Goal: Information Seeking & Learning: Find specific fact

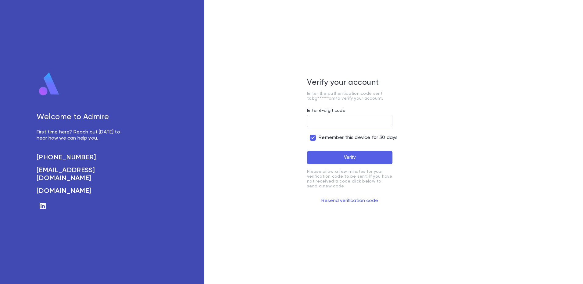
click at [327, 129] on div "​" at bounding box center [349, 123] width 85 height 17
click at [325, 124] on input "Enter 6-digit code" at bounding box center [349, 121] width 85 height 12
paste input "**********"
click at [340, 150] on form "**********" at bounding box center [349, 157] width 85 height 98
click at [339, 157] on button "Verify" at bounding box center [349, 157] width 85 height 13
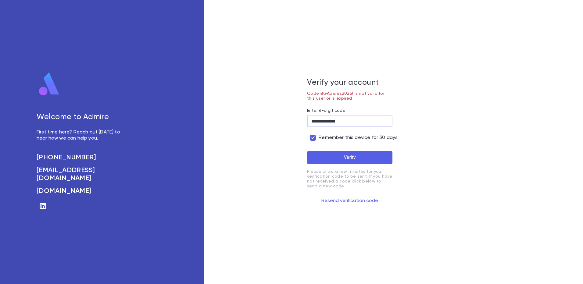
click at [333, 124] on input "**********" at bounding box center [349, 121] width 85 height 12
click at [307, 151] on button "Verify" at bounding box center [349, 157] width 85 height 13
click at [334, 119] on input "*******" at bounding box center [349, 121] width 85 height 12
type input "******"
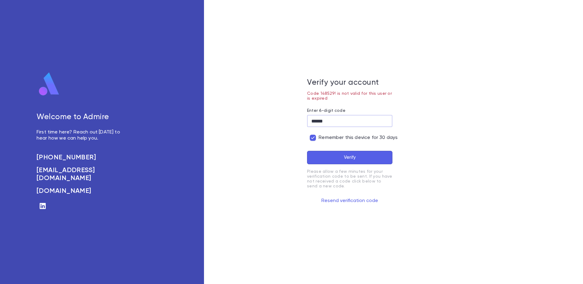
click at [307, 151] on button "Verify" at bounding box center [349, 157] width 85 height 13
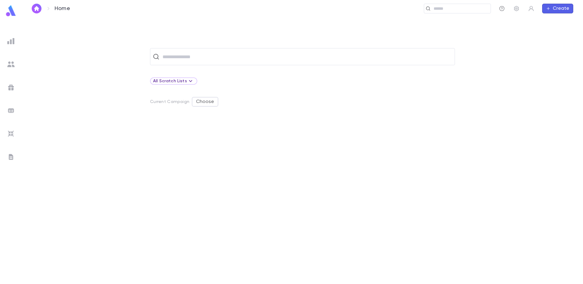
click at [502, 9] on icon "button" at bounding box center [502, 8] width 6 height 6
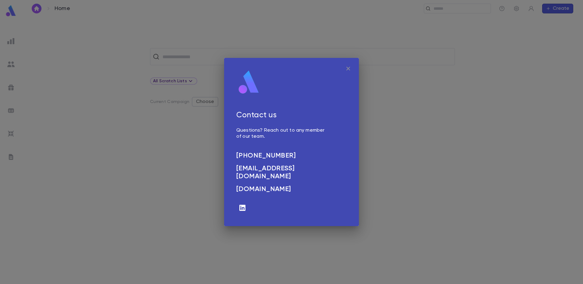
click at [347, 69] on icon "button" at bounding box center [347, 68] width 7 height 7
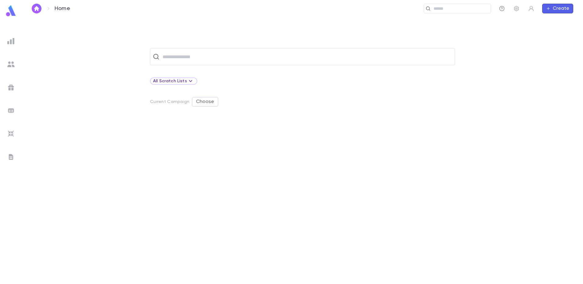
click at [501, 9] on icon "button" at bounding box center [502, 8] width 6 height 6
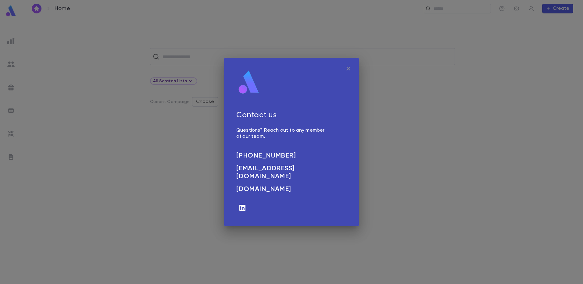
click at [350, 68] on icon "button" at bounding box center [347, 68] width 7 height 7
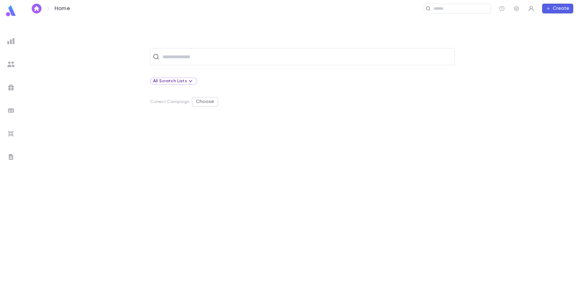
click at [529, 10] on icon "button" at bounding box center [531, 8] width 6 height 6
click at [11, 156] on div at bounding box center [291, 142] width 583 height 284
click at [11, 157] on img at bounding box center [10, 156] width 7 height 7
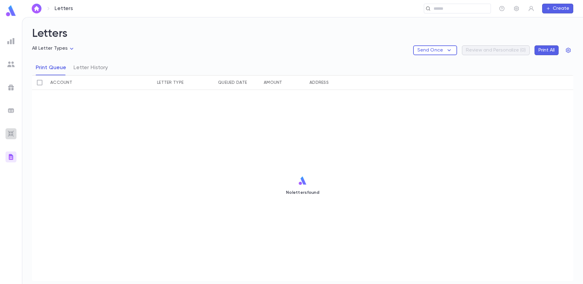
click at [13, 133] on img at bounding box center [10, 133] width 7 height 7
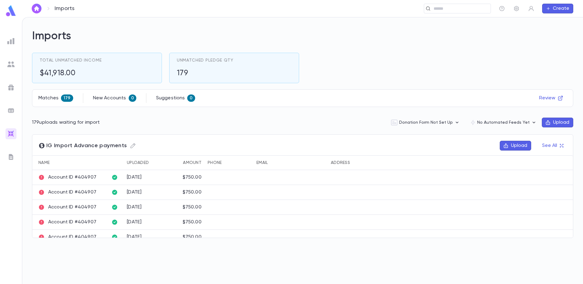
click at [15, 108] on div at bounding box center [10, 110] width 11 height 11
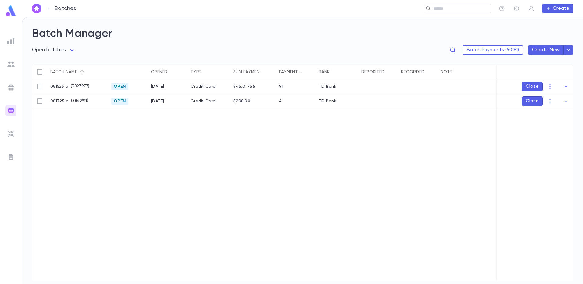
click at [12, 87] on img at bounding box center [10, 87] width 7 height 7
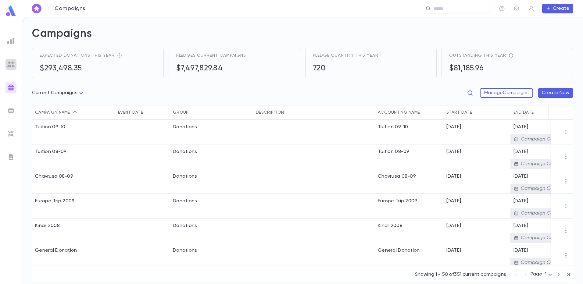
click at [9, 63] on img at bounding box center [10, 64] width 7 height 7
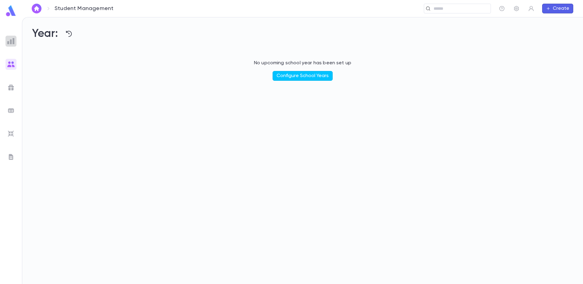
click at [12, 42] on img at bounding box center [10, 40] width 7 height 7
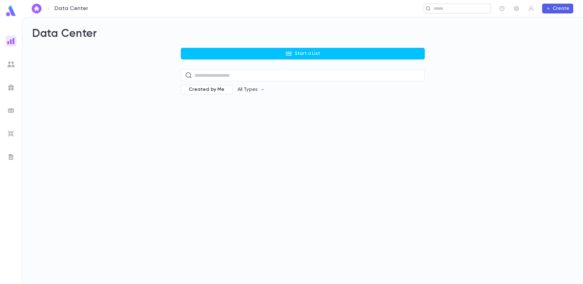
click at [437, 8] on input "text" at bounding box center [459, 9] width 56 height 6
click at [214, 6] on input "*****" at bounding box center [336, 9] width 285 height 6
type input "****"
click at [167, 108] on div "Data Center Start a List ​ Created by Me All Types" at bounding box center [302, 150] width 560 height 267
click at [530, 9] on icon "button" at bounding box center [531, 8] width 6 height 6
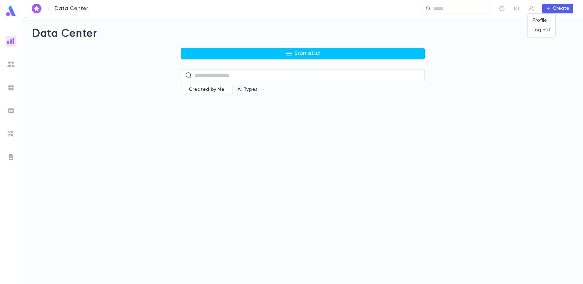
click at [517, 10] on div at bounding box center [291, 142] width 583 height 284
click at [516, 9] on icon "button" at bounding box center [516, 8] width 6 height 6
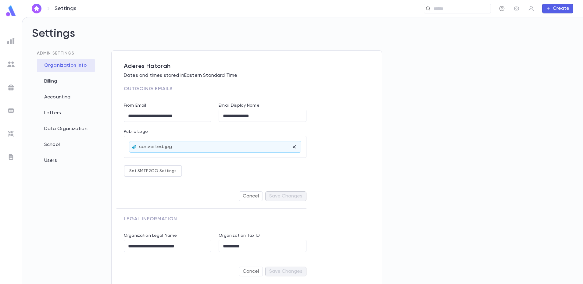
click at [502, 8] on icon "button" at bounding box center [501, 8] width 5 height 5
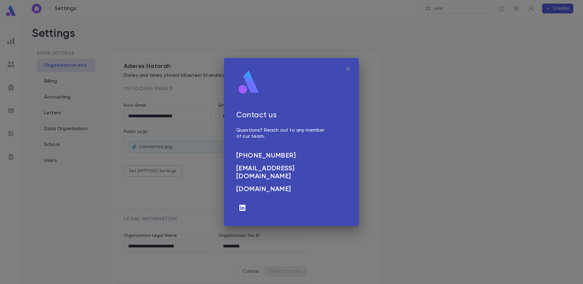
click at [350, 66] on icon "button" at bounding box center [347, 68] width 7 height 7
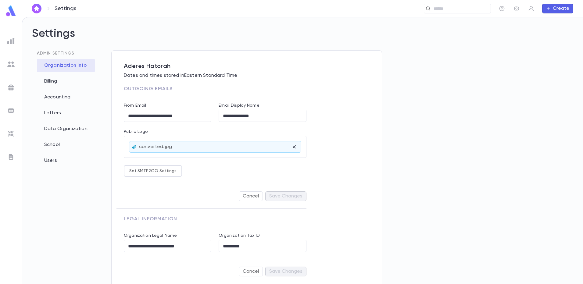
click at [9, 43] on img at bounding box center [10, 40] width 7 height 7
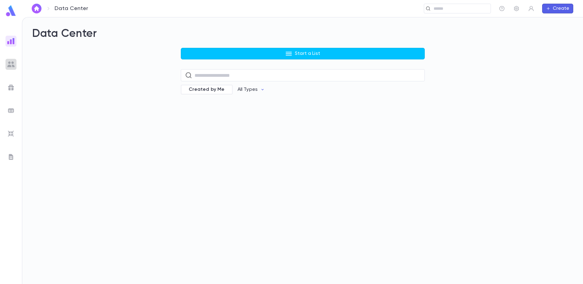
click at [8, 62] on img at bounding box center [10, 64] width 7 height 7
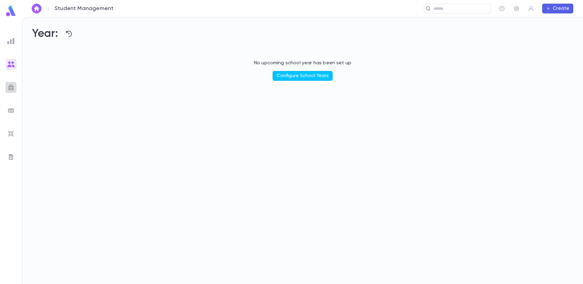
click at [7, 85] on img at bounding box center [10, 87] width 7 height 7
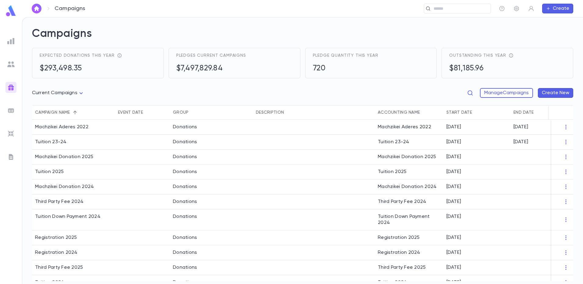
click at [9, 108] on img at bounding box center [10, 110] width 7 height 7
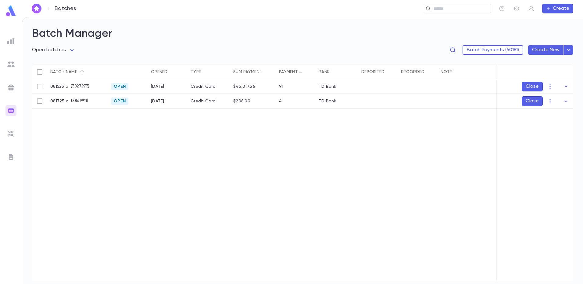
click at [12, 131] on img at bounding box center [10, 133] width 7 height 7
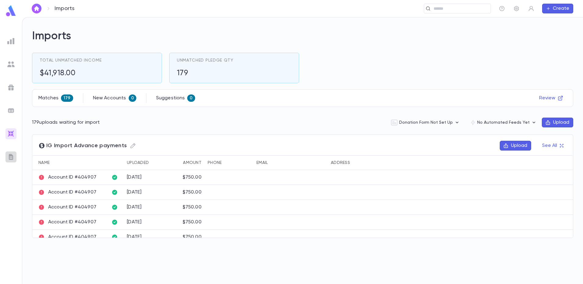
click at [10, 159] on img at bounding box center [10, 156] width 7 height 7
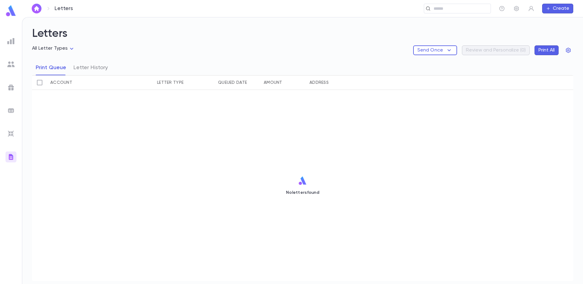
click at [8, 135] on img at bounding box center [10, 133] width 7 height 7
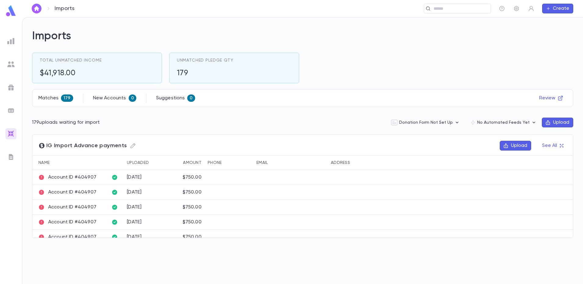
click at [64, 178] on p "Account ID #404907" at bounding box center [67, 177] width 58 height 6
click at [64, 177] on p "Account ID #404907" at bounding box center [67, 177] width 58 height 6
click at [546, 145] on button "See All" at bounding box center [552, 146] width 28 height 10
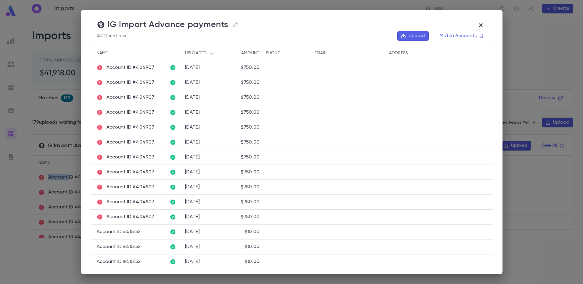
click at [481, 25] on icon "button" at bounding box center [480, 25] width 7 height 7
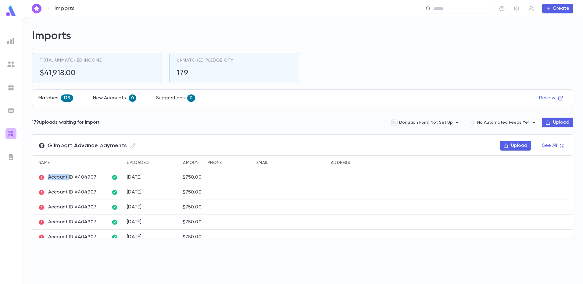
click at [9, 134] on img at bounding box center [10, 133] width 7 height 7
click at [11, 135] on img at bounding box center [10, 133] width 7 height 7
click at [11, 158] on img at bounding box center [10, 156] width 7 height 7
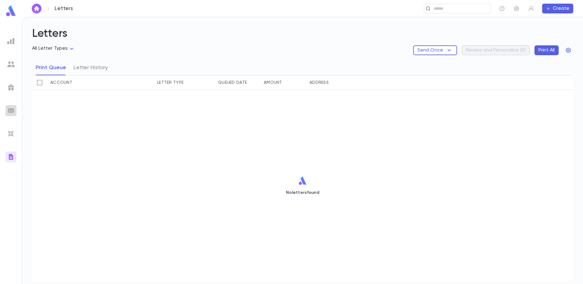
click at [10, 114] on div at bounding box center [10, 110] width 11 height 11
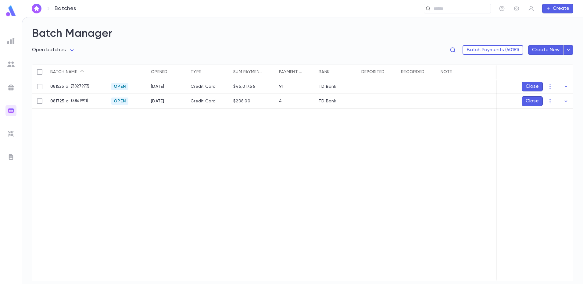
click at [120, 102] on span "Open" at bounding box center [119, 101] width 17 height 5
click at [322, 101] on div "TD Bank" at bounding box center [327, 101] width 18 height 5
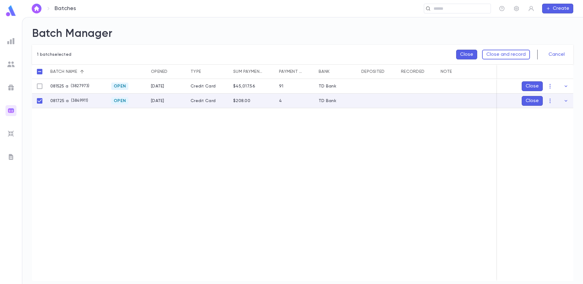
drag, startPoint x: 112, startPoint y: 101, endPoint x: 121, endPoint y: 99, distance: 8.9
click at [121, 99] on span "Open" at bounding box center [119, 100] width 17 height 5
click at [120, 100] on span "Open" at bounding box center [119, 100] width 17 height 5
click at [81, 103] on p "( 3849911 )" at bounding box center [79, 101] width 20 height 6
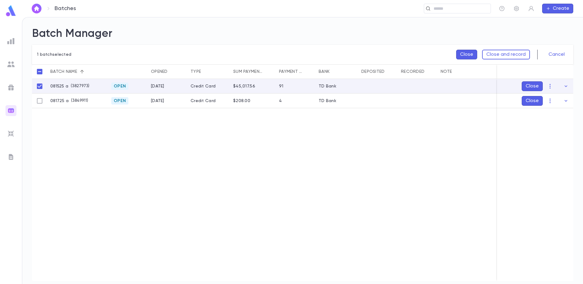
click at [109, 86] on div "Open" at bounding box center [128, 86] width 40 height 15
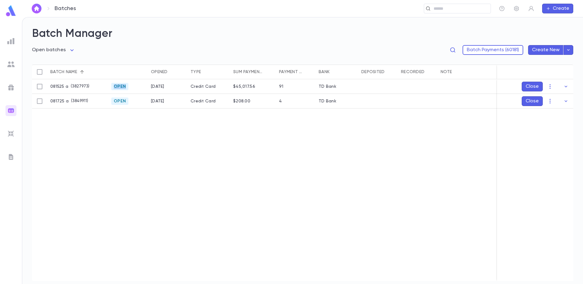
drag, startPoint x: 483, startPoint y: 51, endPoint x: 491, endPoint y: 154, distance: 103.6
drag, startPoint x: 491, startPoint y: 154, endPoint x: 481, endPoint y: 54, distance: 101.0
click at [481, 54] on button "Batch Payments (60181)" at bounding box center [492, 50] width 61 height 10
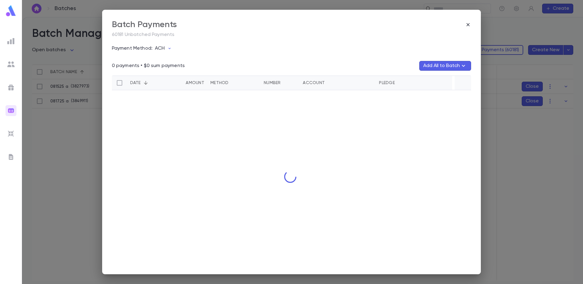
click at [480, 51] on div "Batch Payments 60181 Unbatched Payments Payment Method: ACH 0 payments • $0 sum…" at bounding box center [291, 142] width 379 height 265
click at [467, 26] on div "Batch Payments" at bounding box center [291, 25] width 359 height 10
click at [467, 21] on div "Batch Payments" at bounding box center [291, 25] width 359 height 10
click at [468, 26] on icon "button" at bounding box center [468, 25] width 6 height 6
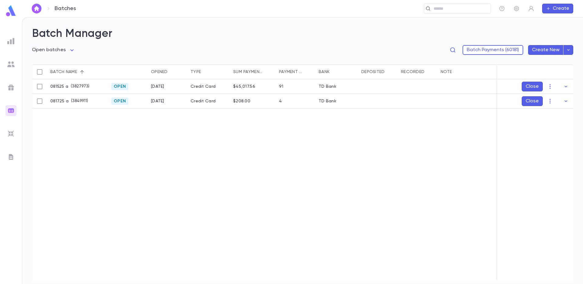
click at [10, 88] on img at bounding box center [10, 87] width 7 height 7
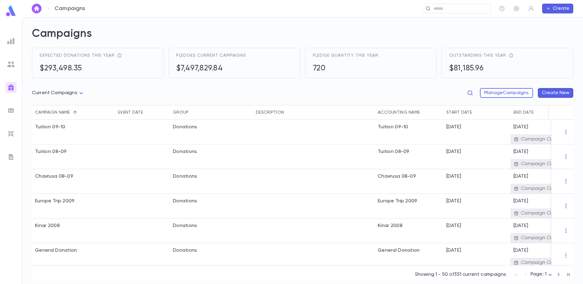
click at [12, 67] on img at bounding box center [10, 64] width 7 height 7
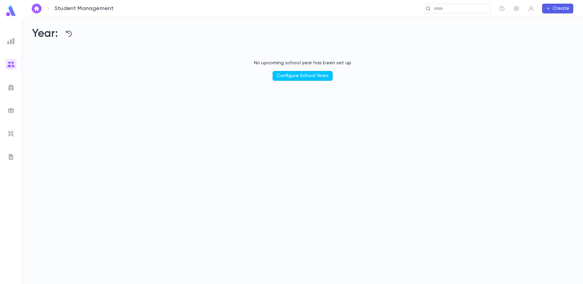
click at [10, 43] on img at bounding box center [10, 40] width 7 height 7
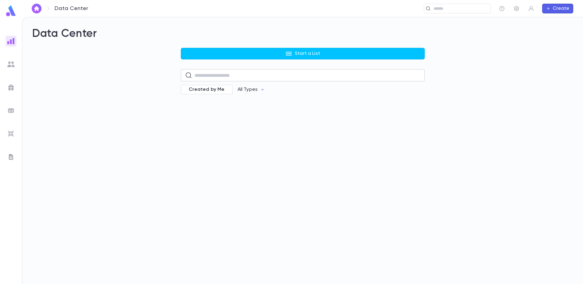
click at [208, 76] on input "text" at bounding box center [307, 75] width 226 height 12
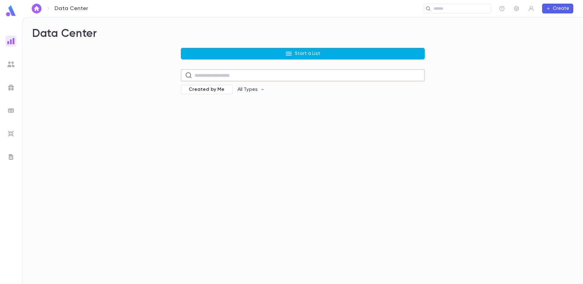
click at [307, 54] on p "Start a List" at bounding box center [307, 54] width 25 height 6
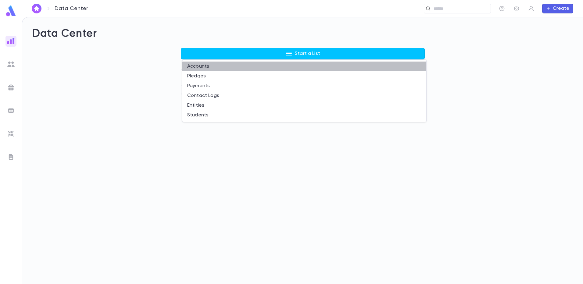
click at [216, 69] on li "Accounts" at bounding box center [304, 67] width 244 height 10
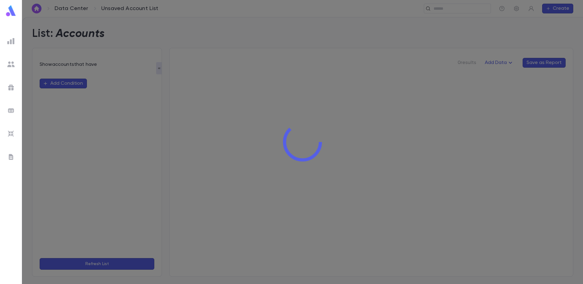
click at [12, 43] on img at bounding box center [10, 40] width 7 height 7
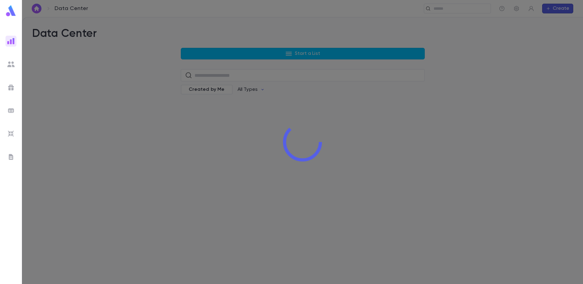
click at [270, 57] on div at bounding box center [302, 142] width 561 height 284
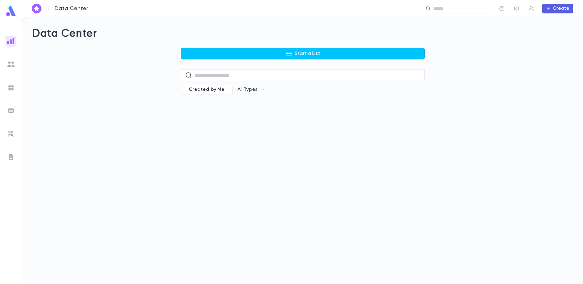
click at [268, 54] on button "Start a List" at bounding box center [303, 54] width 244 height 12
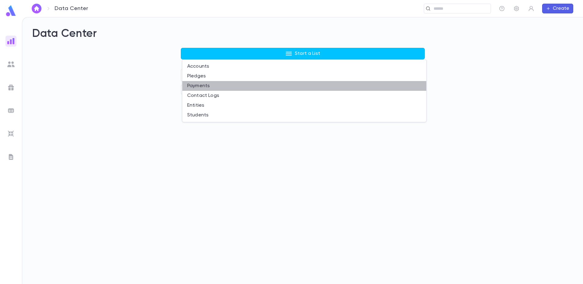
click at [240, 87] on li "Payments" at bounding box center [304, 86] width 244 height 10
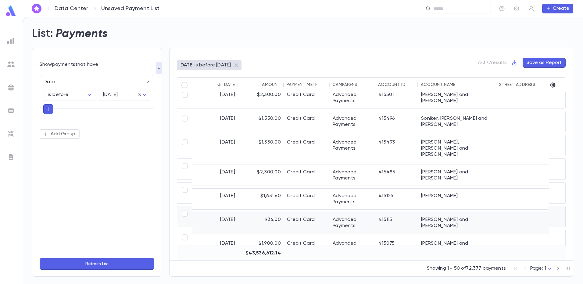
scroll to position [609, 0]
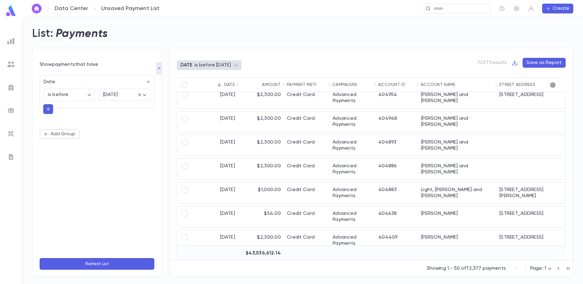
click at [566, 269] on icon "button" at bounding box center [567, 268] width 7 height 7
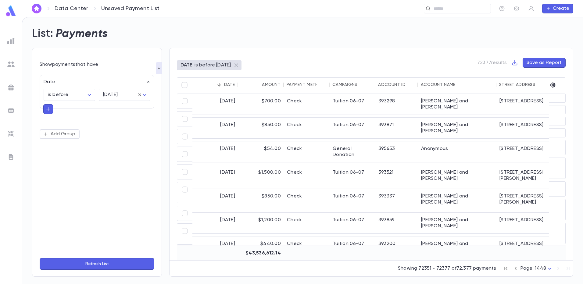
scroll to position [0, 0]
click at [76, 94] on body "Data Center Unsaved Payment List ​ Create List: Payments Show payments that hav…" at bounding box center [291, 150] width 583 height 267
click at [64, 166] on span "is between" at bounding box center [70, 166] width 41 height 6
type input "*******"
click at [63, 109] on input "tel" at bounding box center [59, 111] width 31 height 12
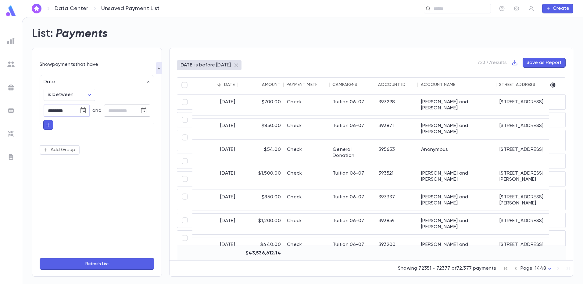
type input "**********"
click at [110, 112] on input "tel" at bounding box center [119, 111] width 31 height 12
click at [147, 110] on icon "Choose date" at bounding box center [143, 110] width 7 height 7
click at [82, 188] on button "17" at bounding box center [82, 186] width 11 height 11
type input "**********"
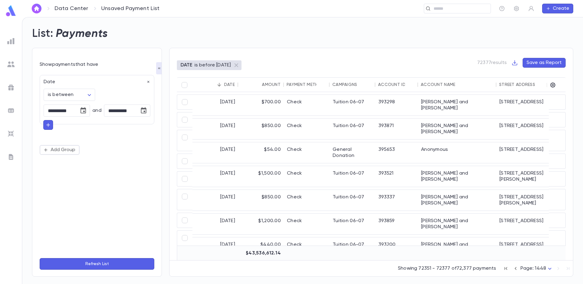
click at [93, 263] on button "Refresh List" at bounding box center [97, 264] width 115 height 12
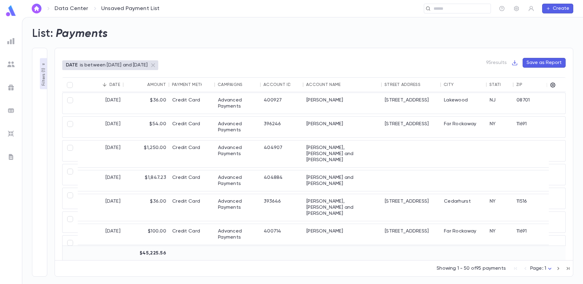
scroll to position [274, 0]
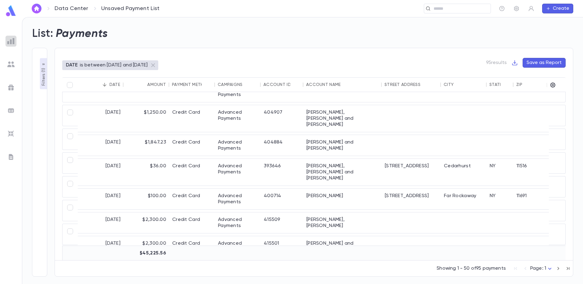
click at [11, 43] on img at bounding box center [10, 40] width 7 height 7
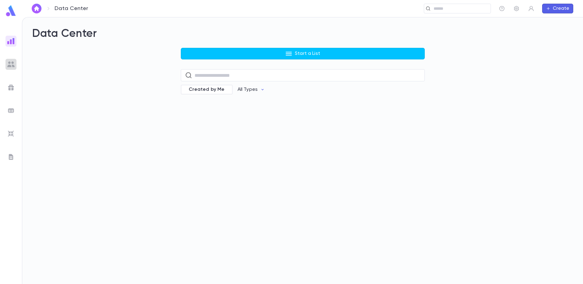
click at [12, 66] on img at bounding box center [10, 64] width 7 height 7
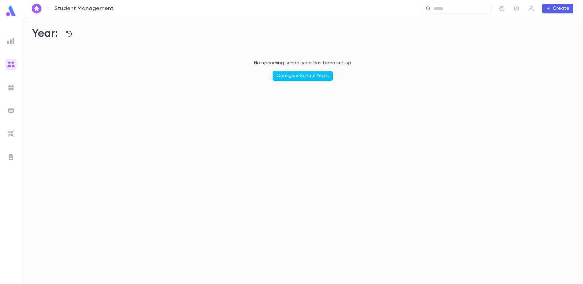
click at [18, 88] on ul at bounding box center [11, 158] width 22 height 251
click at [9, 90] on img at bounding box center [10, 87] width 7 height 7
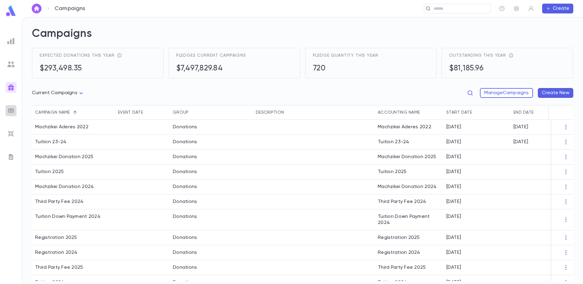
click at [13, 110] on img at bounding box center [10, 110] width 7 height 7
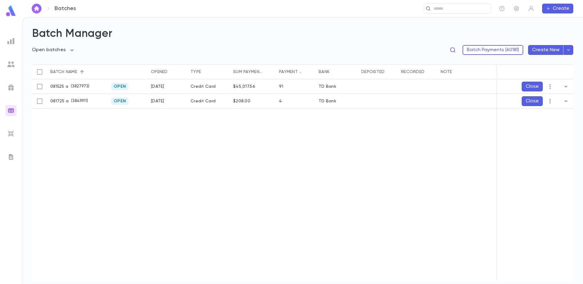
click at [15, 134] on div at bounding box center [10, 133] width 11 height 11
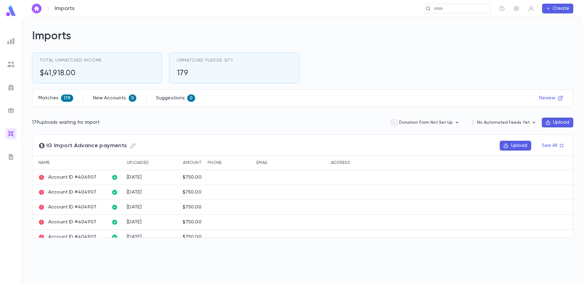
click at [8, 160] on img at bounding box center [10, 156] width 7 height 7
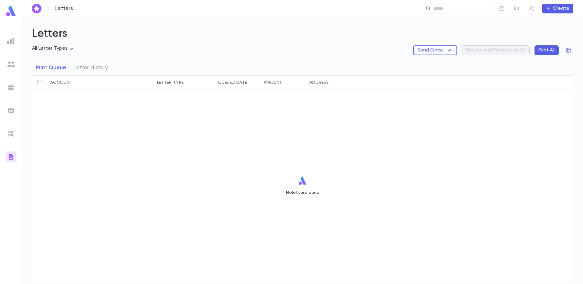
click at [16, 42] on div at bounding box center [10, 41] width 11 height 11
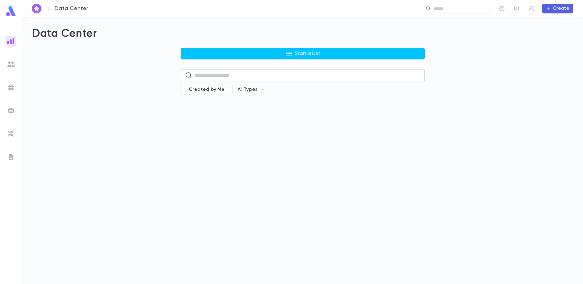
click at [236, 77] on input "text" at bounding box center [307, 75] width 226 height 12
click at [13, 64] on img at bounding box center [10, 64] width 7 height 7
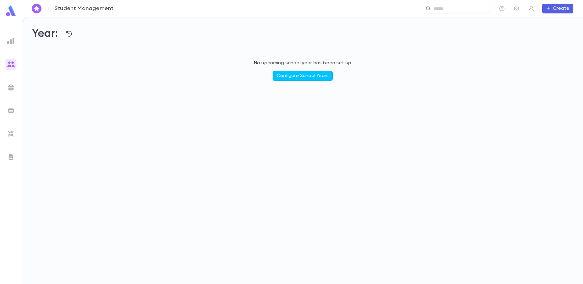
click at [14, 44] on img at bounding box center [10, 40] width 7 height 7
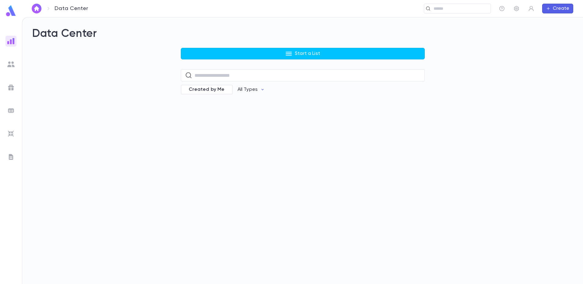
click at [244, 60] on div "Start a List ​ Created by Me All Types" at bounding box center [303, 75] width 244 height 55
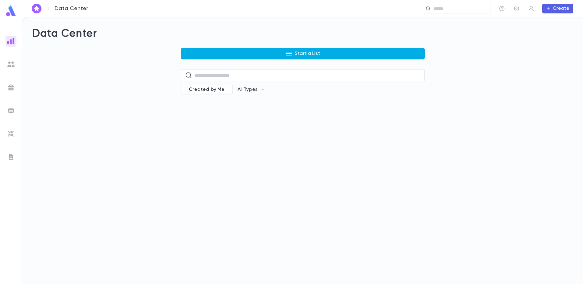
click at [303, 54] on p "Start a List" at bounding box center [307, 54] width 25 height 6
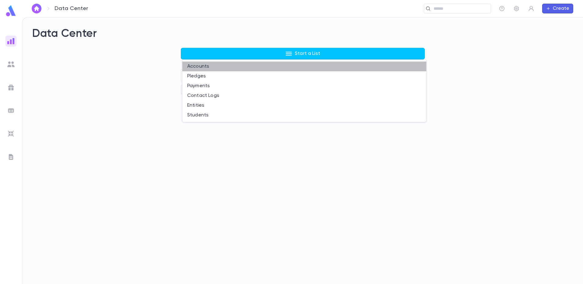
click at [247, 69] on li "Accounts" at bounding box center [304, 67] width 244 height 10
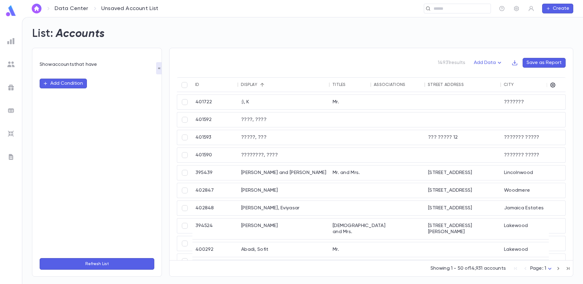
click at [66, 87] on button "Add Condition" at bounding box center [63, 84] width 47 height 10
type input "******"
click at [93, 263] on button "Refresh List" at bounding box center [97, 264] width 115 height 12
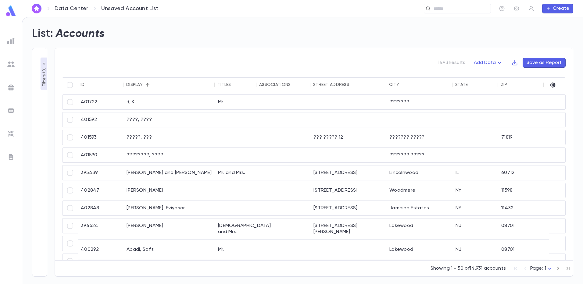
click at [44, 75] on p "Filters ( 0 )" at bounding box center [44, 76] width 6 height 20
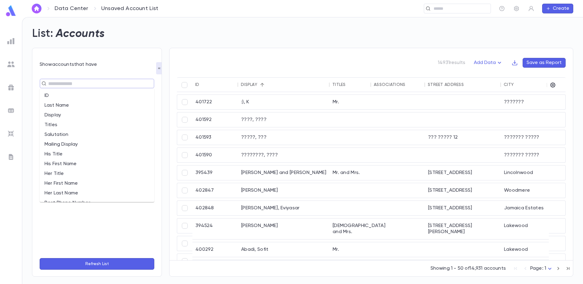
click at [56, 85] on input "text" at bounding box center [94, 83] width 96 height 9
click at [63, 104] on li "Last Name" at bounding box center [97, 106] width 115 height 10
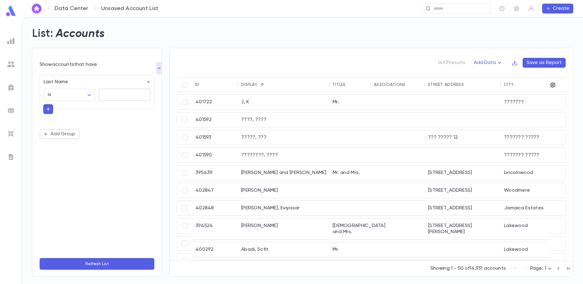
click at [107, 93] on textarea at bounding box center [124, 95] width 43 height 12
type textarea "******"
click at [92, 261] on button "Refresh List" at bounding box center [97, 264] width 115 height 12
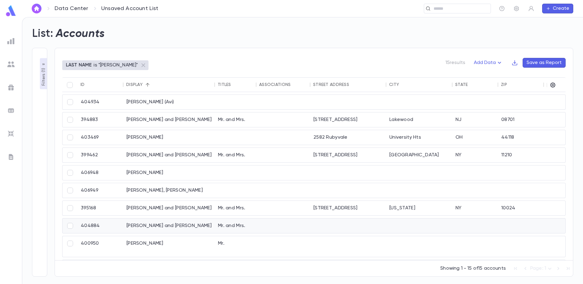
click at [183, 226] on div "[PERSON_NAME] and [PERSON_NAME]" at bounding box center [168, 225] width 91 height 15
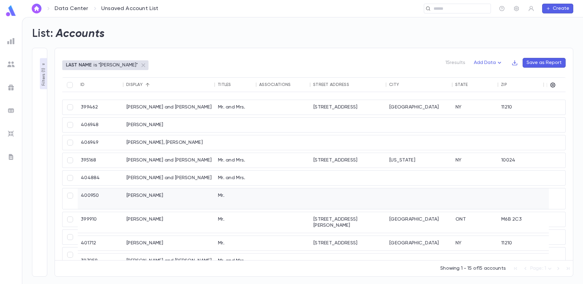
scroll to position [37, 0]
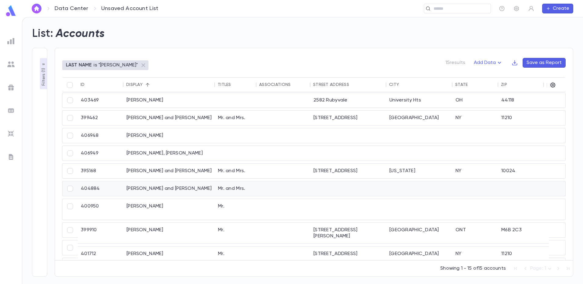
click at [172, 189] on div "[PERSON_NAME] and [PERSON_NAME]" at bounding box center [168, 188] width 91 height 15
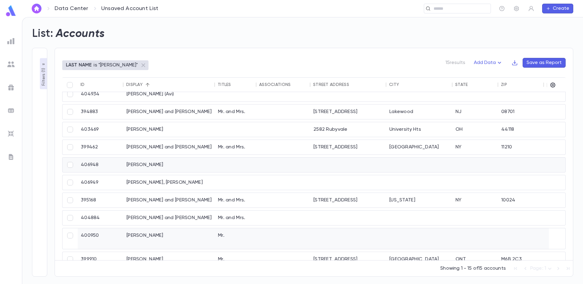
scroll to position [0, 0]
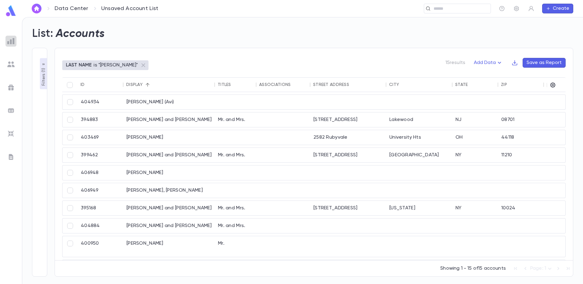
click at [13, 44] on img at bounding box center [10, 40] width 7 height 7
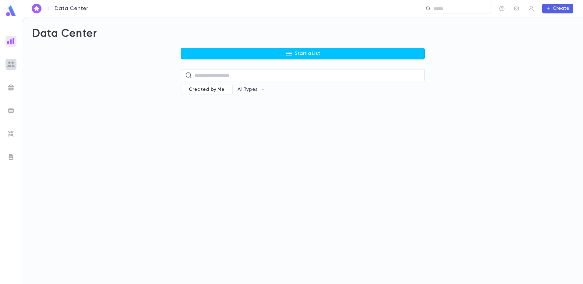
click at [12, 64] on img at bounding box center [10, 64] width 7 height 7
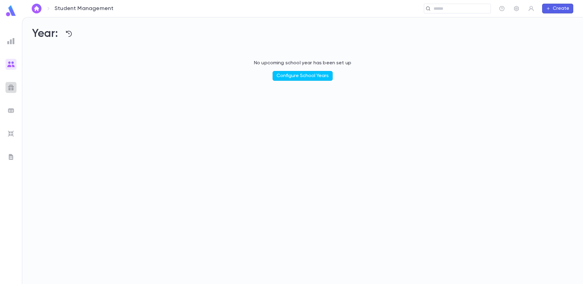
click at [11, 91] on img at bounding box center [10, 87] width 7 height 7
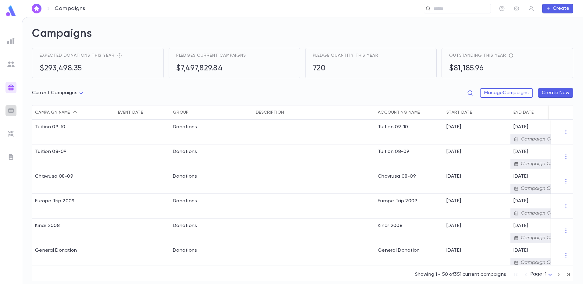
click at [13, 110] on img at bounding box center [10, 110] width 7 height 7
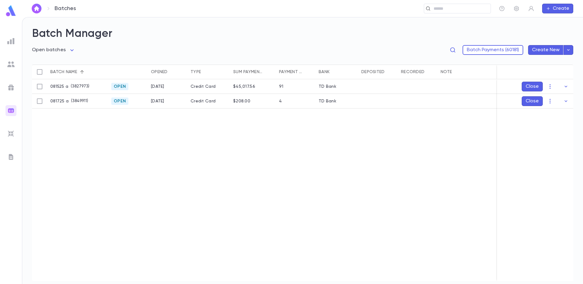
click at [13, 134] on img at bounding box center [10, 133] width 7 height 7
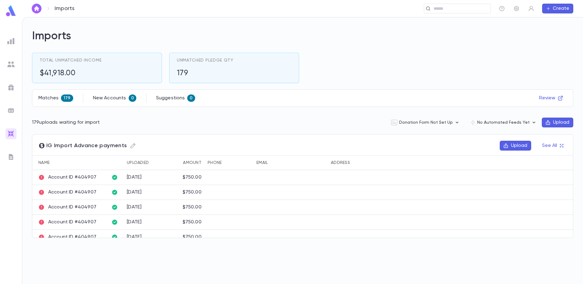
click at [12, 155] on img at bounding box center [10, 156] width 7 height 7
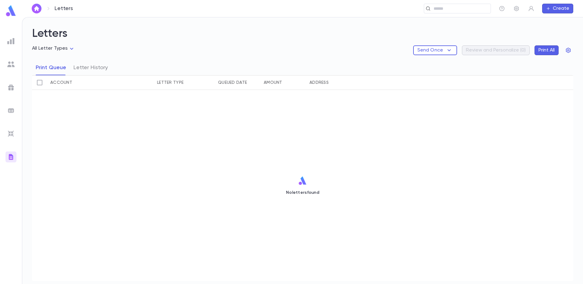
click at [226, 144] on div "No letters found" at bounding box center [302, 185] width 541 height 191
click at [16, 44] on ul at bounding box center [11, 158] width 22 height 251
click at [13, 42] on img at bounding box center [10, 40] width 7 height 7
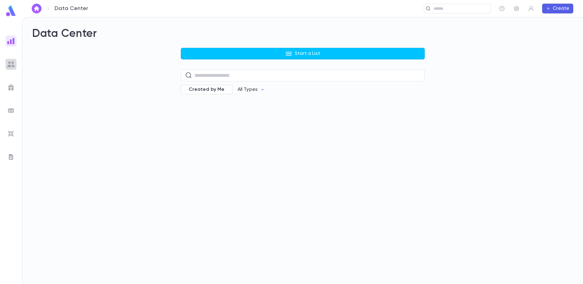
click at [10, 68] on div at bounding box center [10, 64] width 11 height 11
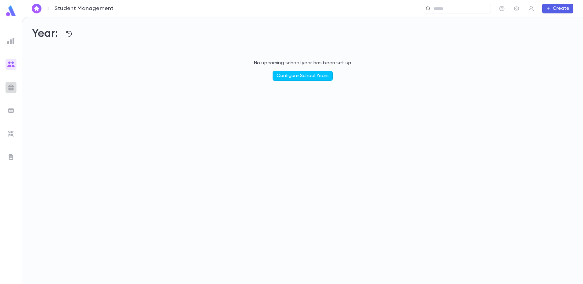
click at [14, 86] on img at bounding box center [10, 87] width 7 height 7
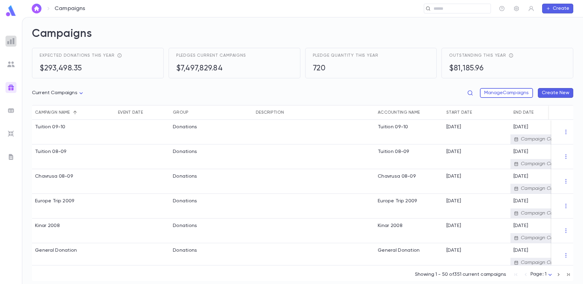
click at [9, 42] on img at bounding box center [10, 40] width 7 height 7
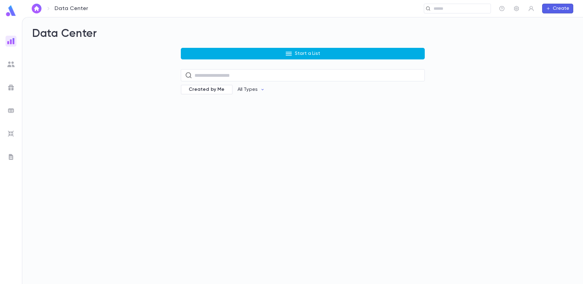
click at [240, 55] on button "Start a List" at bounding box center [303, 54] width 244 height 12
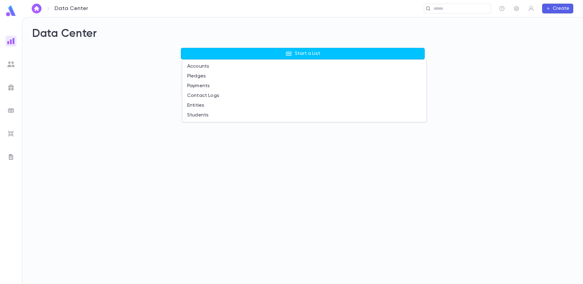
click at [194, 116] on li "Students" at bounding box center [304, 115] width 244 height 10
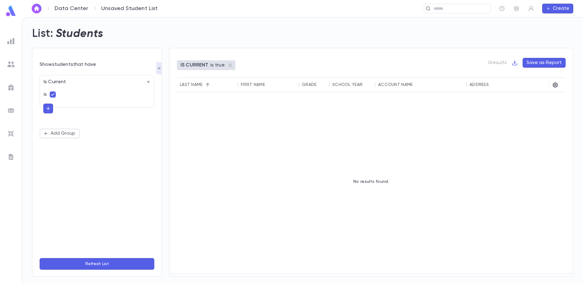
click at [63, 36] on h2 "Students" at bounding box center [80, 33] width 48 height 13
click at [115, 174] on div "Is Current is Add Group" at bounding box center [97, 162] width 115 height 182
click at [115, 175] on div "Is Current is Add Group" at bounding box center [97, 162] width 115 height 182
drag, startPoint x: 115, startPoint y: 175, endPoint x: 110, endPoint y: 187, distance: 13.5
click at [114, 176] on div "Is Current is Add Group" at bounding box center [97, 162] width 115 height 182
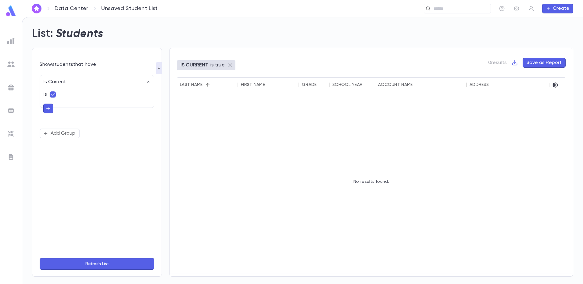
drag, startPoint x: 113, startPoint y: 279, endPoint x: 103, endPoint y: 264, distance: 17.4
click at [103, 264] on button "Refresh List" at bounding box center [97, 264] width 115 height 12
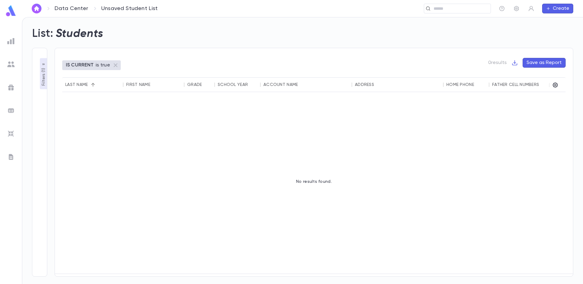
click at [136, 86] on div "First Name" at bounding box center [138, 84] width 24 height 5
click at [103, 137] on div "No results found." at bounding box center [313, 181] width 503 height 179
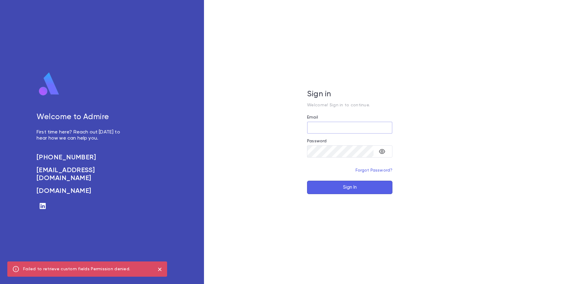
click at [318, 125] on input "Email" at bounding box center [349, 128] width 85 height 12
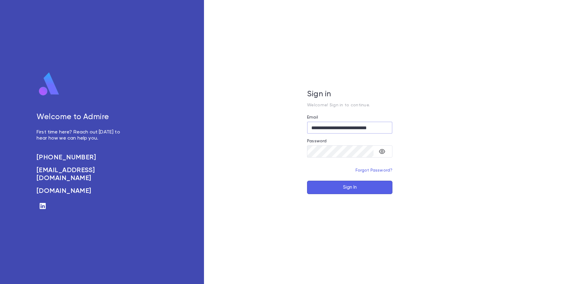
type input "**********"
click at [307, 181] on button "Sign In" at bounding box center [349, 187] width 85 height 13
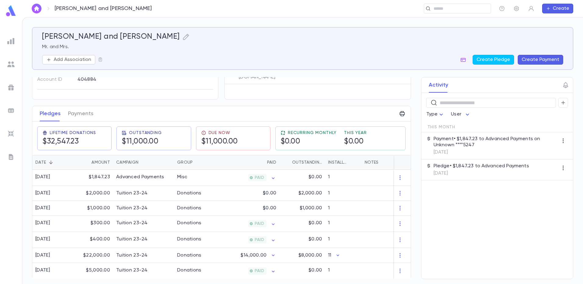
scroll to position [53, 0]
click at [249, 202] on div "$0.00" at bounding box center [249, 207] width 59 height 15
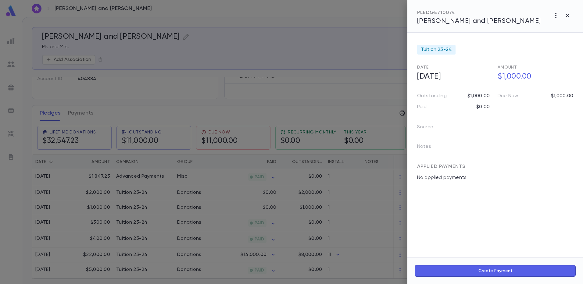
click at [250, 194] on div at bounding box center [291, 142] width 583 height 284
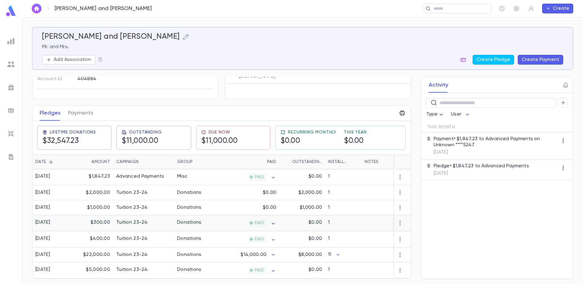
click at [272, 222] on icon "button" at bounding box center [273, 224] width 6 height 6
click at [272, 222] on div at bounding box center [291, 142] width 583 height 284
drag, startPoint x: 410, startPoint y: 122, endPoint x: 406, endPoint y: 89, distance: 33.4
click at [406, 89] on div "[PERSON_NAME] and [PERSON_NAME] Mr. and Mrs. Add Association Create Pledge Crea…" at bounding box center [302, 153] width 541 height 252
click at [125, 111] on div "Pledges Payments" at bounding box center [221, 113] width 378 height 16
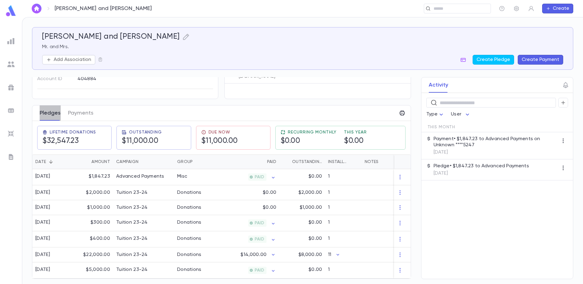
click at [53, 111] on button "Pledges" at bounding box center [50, 112] width 21 height 15
click at [156, 139] on h5 "$11,000.00" at bounding box center [142, 141] width 40 height 9
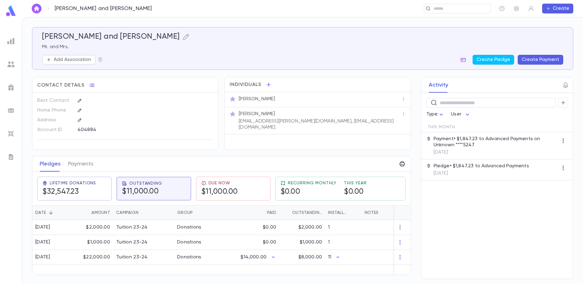
scroll to position [0, 0]
click at [217, 137] on div "Contact Details Best Contact Home Phone Address Account ID 404884 Individuals […" at bounding box center [221, 176] width 379 height 198
click at [321, 192] on h5 "$0.00" at bounding box center [308, 191] width 56 height 9
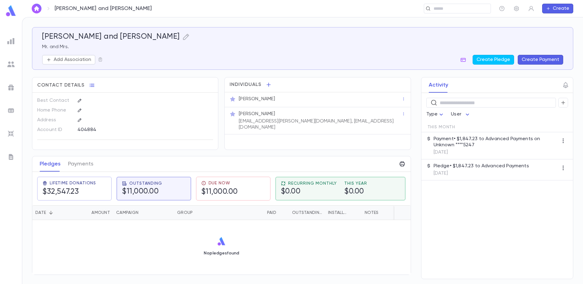
click at [130, 236] on div "No pledges found" at bounding box center [221, 246] width 378 height 52
click at [81, 155] on div "Contact Details Best Contact Home Phone Address Account ID 404884 Individuals […" at bounding box center [221, 176] width 379 height 198
click at [262, 100] on p "[PERSON_NAME]" at bounding box center [257, 99] width 36 height 6
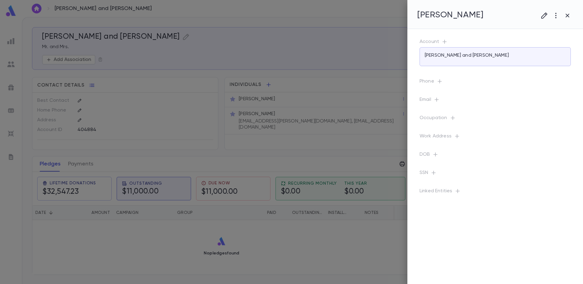
click at [262, 100] on div at bounding box center [291, 142] width 583 height 284
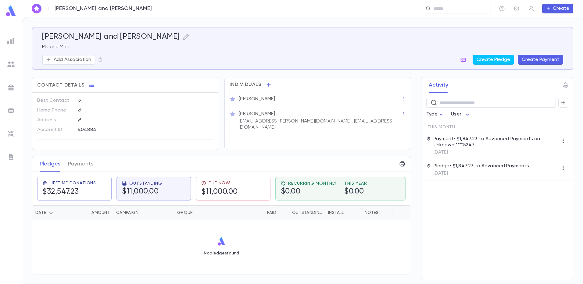
click at [262, 100] on p "[PERSON_NAME]" at bounding box center [257, 99] width 36 height 6
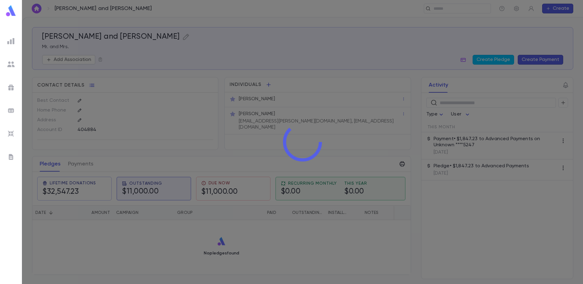
drag, startPoint x: 262, startPoint y: 100, endPoint x: 224, endPoint y: 96, distance: 37.7
click at [225, 96] on div at bounding box center [302, 142] width 561 height 284
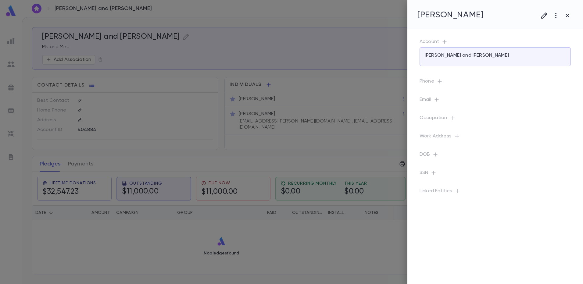
click at [229, 99] on div at bounding box center [291, 142] width 583 height 284
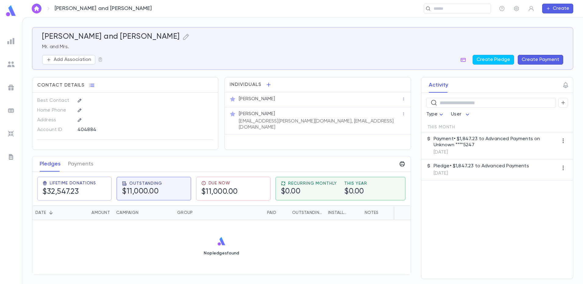
click at [255, 99] on p "[PERSON_NAME]" at bounding box center [257, 99] width 36 height 6
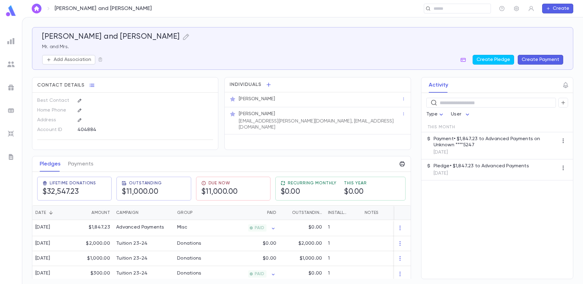
click at [275, 99] on p "[PERSON_NAME]" at bounding box center [257, 99] width 36 height 6
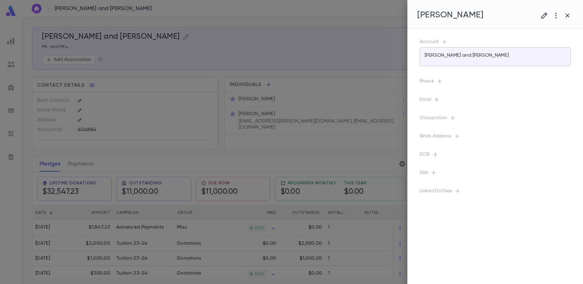
click at [231, 155] on div at bounding box center [291, 142] width 583 height 284
